Goal: Task Accomplishment & Management: Use online tool/utility

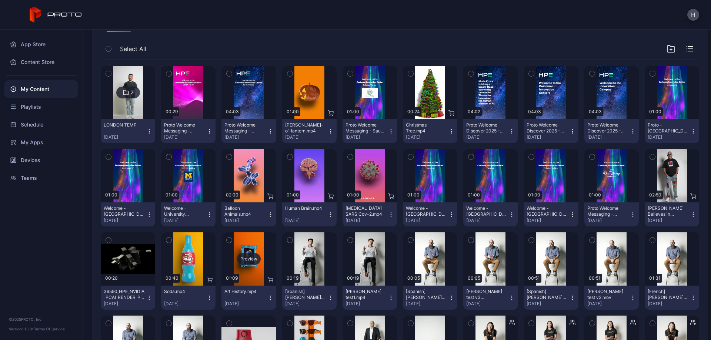
scroll to position [67, 0]
click at [493, 248] on div "Preview" at bounding box center [490, 259] width 54 height 53
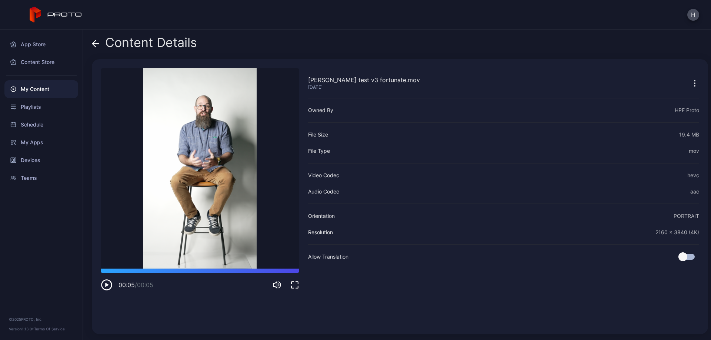
click at [97, 42] on icon at bounding box center [95, 43] width 7 height 7
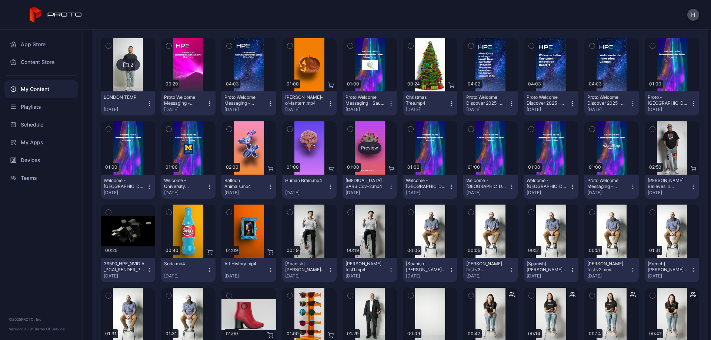
scroll to position [104, 0]
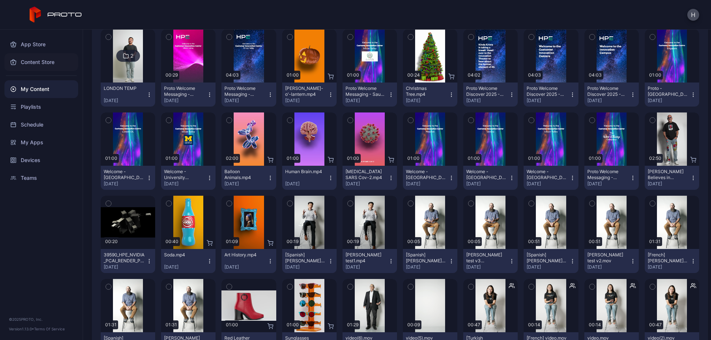
click at [34, 62] on div "Content Store" at bounding box center [41, 62] width 74 height 18
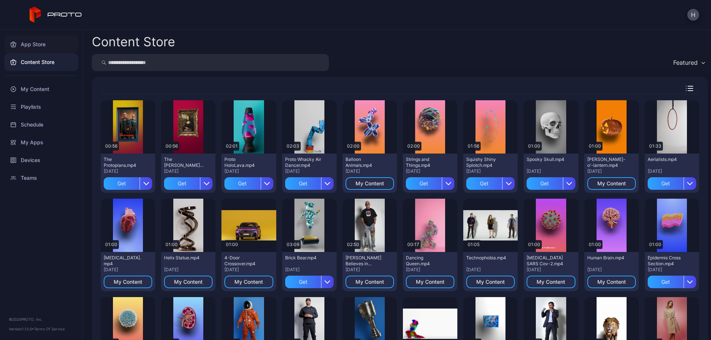
click at [36, 43] on div "App Store" at bounding box center [41, 45] width 74 height 18
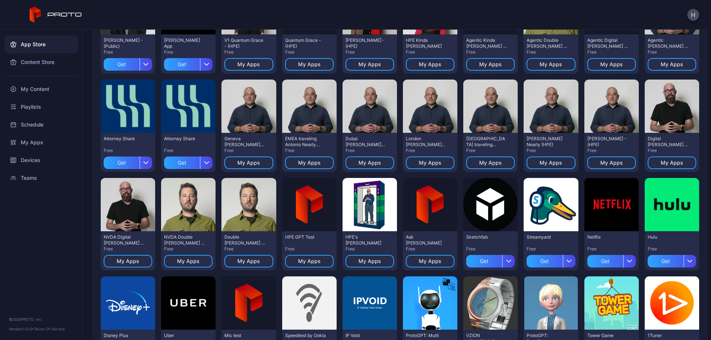
scroll to position [54, 0]
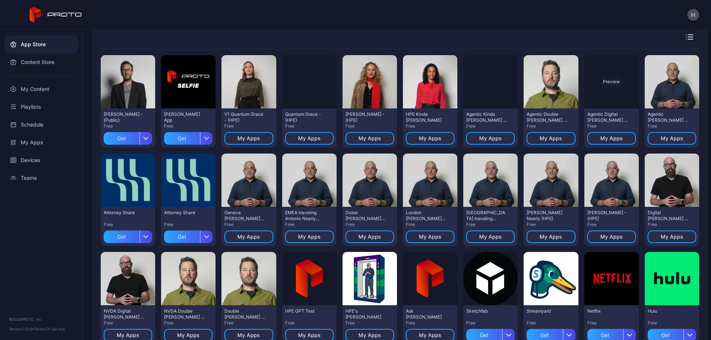
click at [605, 81] on div "Preview" at bounding box center [612, 82] width 24 height 12
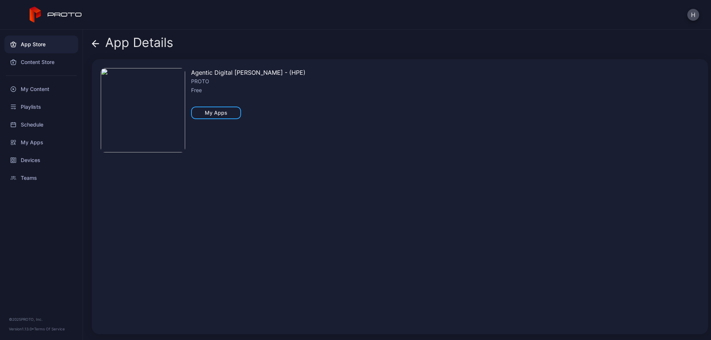
click at [100, 43] on div "App Details" at bounding box center [132, 45] width 81 height 18
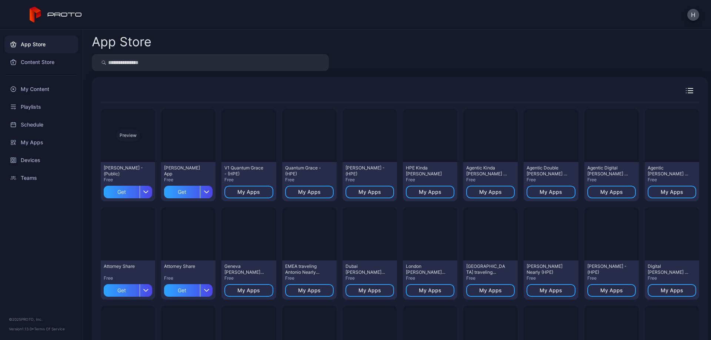
scroll to position [54, 0]
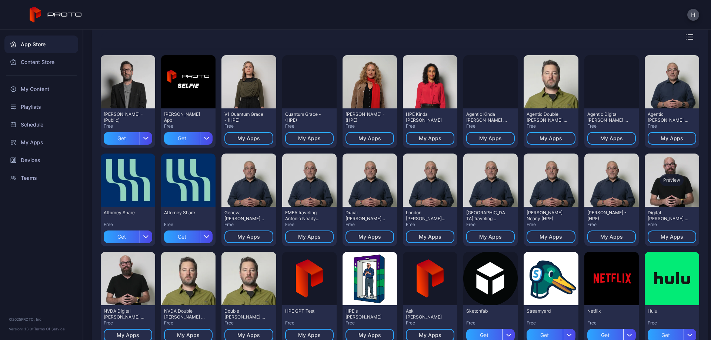
click at [660, 184] on div "Preview" at bounding box center [672, 180] width 24 height 12
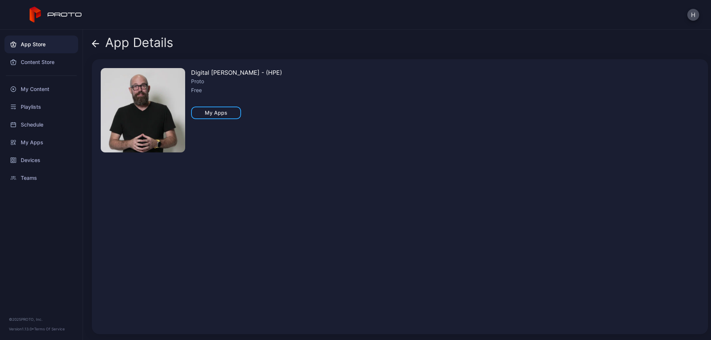
click at [96, 44] on icon at bounding box center [95, 43] width 7 height 7
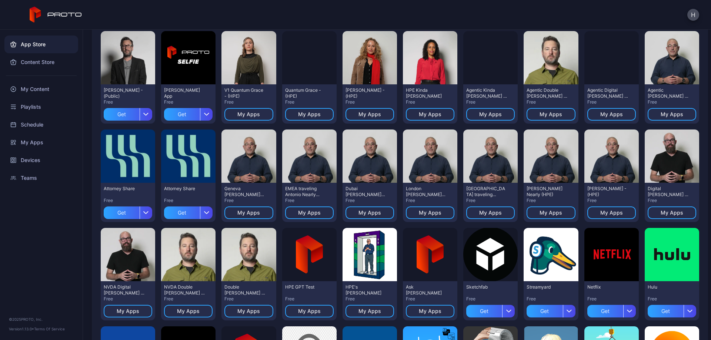
scroll to position [91, 0]
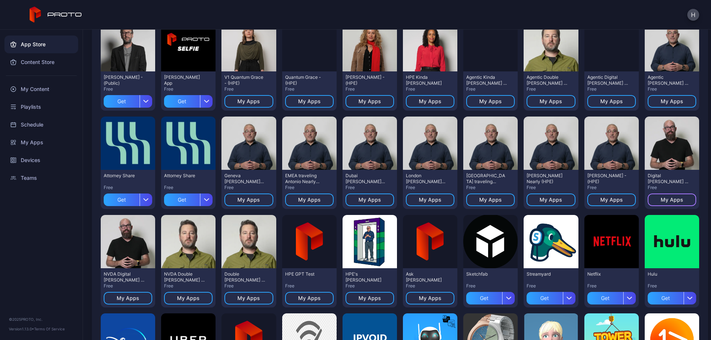
click at [661, 197] on div "My Apps" at bounding box center [672, 200] width 23 height 6
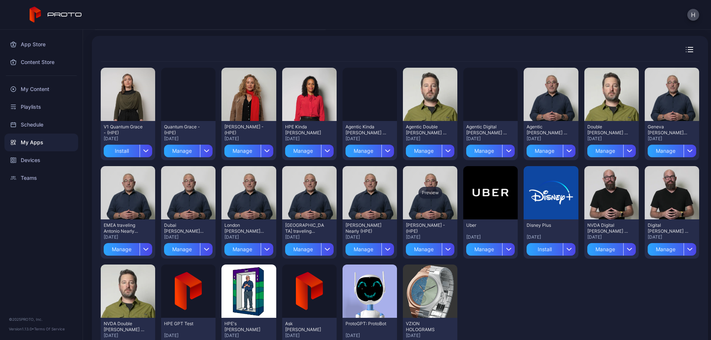
scroll to position [79, 0]
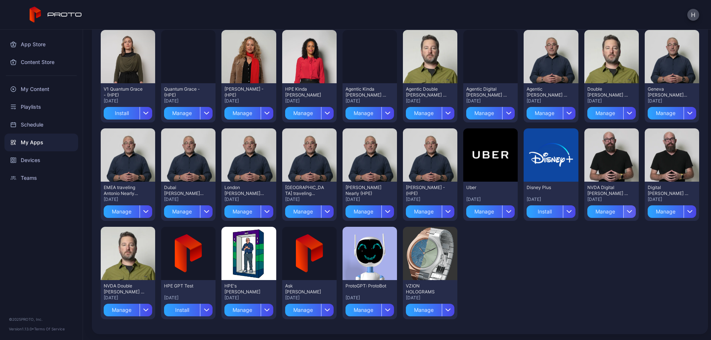
click at [627, 212] on icon "button" at bounding box center [630, 211] width 6 height 3
click at [596, 234] on button "Install" at bounding box center [604, 234] width 63 height 24
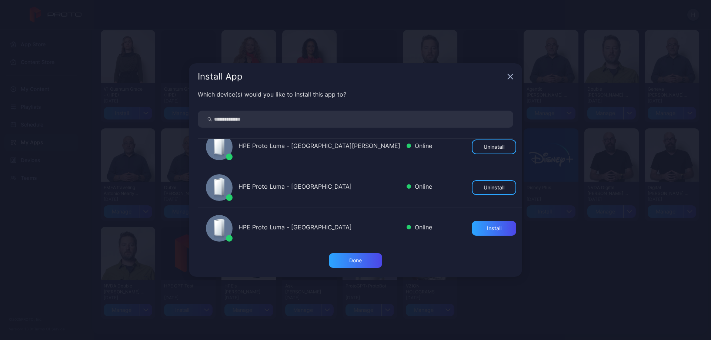
scroll to position [185, 0]
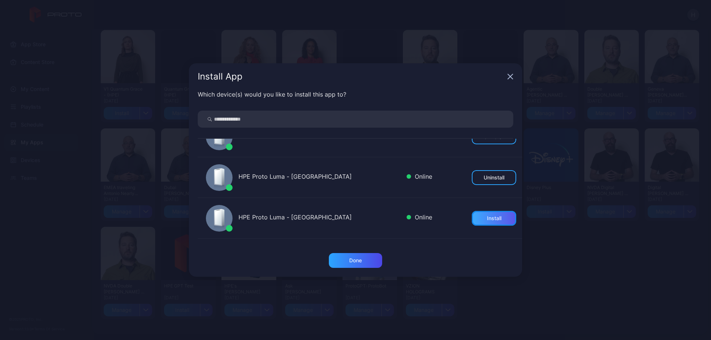
click at [487, 219] on div "Install" at bounding box center [494, 219] width 14 height 6
click at [368, 261] on div "Done" at bounding box center [355, 260] width 53 height 15
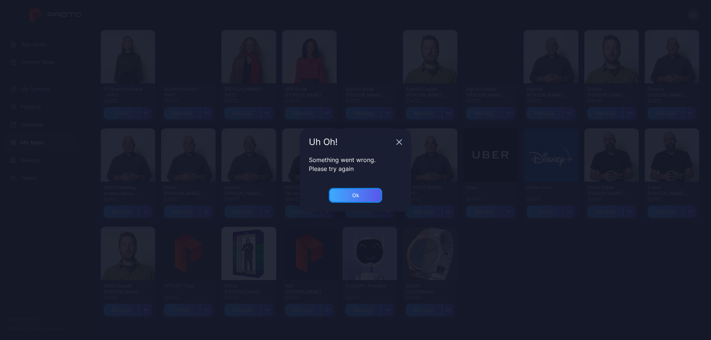
click at [346, 196] on div "Ok" at bounding box center [355, 195] width 53 height 15
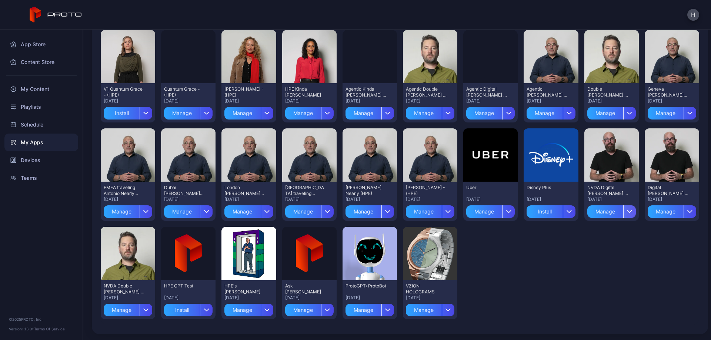
click at [623, 214] on div "button" at bounding box center [629, 212] width 13 height 13
click at [597, 234] on button "Install" at bounding box center [604, 234] width 63 height 24
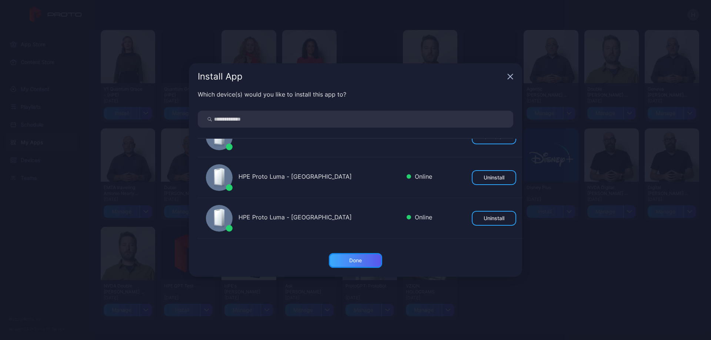
click at [375, 264] on div "Done" at bounding box center [355, 260] width 53 height 15
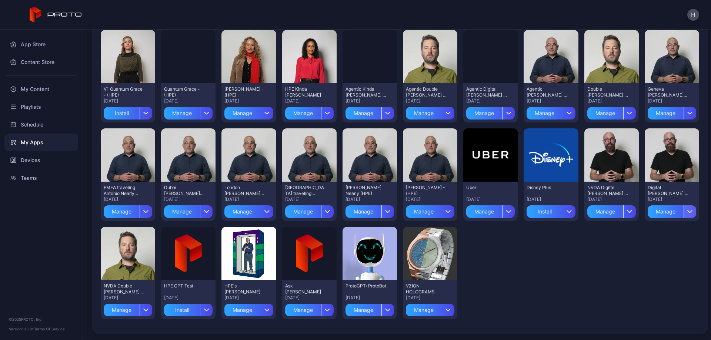
click at [687, 212] on icon "button" at bounding box center [690, 211] width 6 height 3
click at [645, 233] on button "Install" at bounding box center [663, 234] width 63 height 24
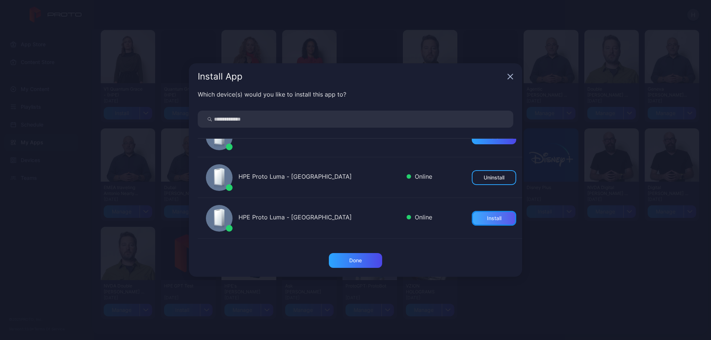
click at [482, 215] on div "Install" at bounding box center [494, 218] width 44 height 15
click at [354, 262] on div "Done" at bounding box center [355, 261] width 13 height 6
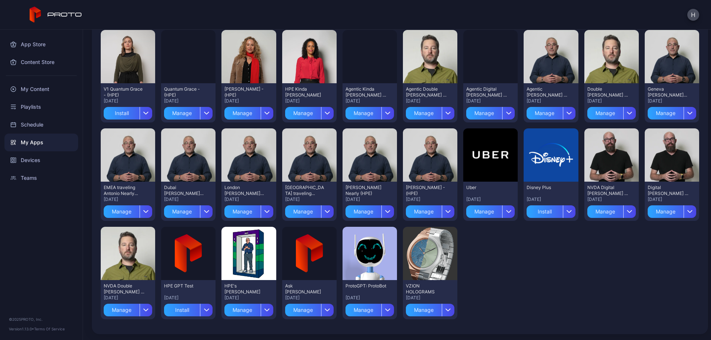
scroll to position [0, 0]
